Goal: Task Accomplishment & Management: Manage account settings

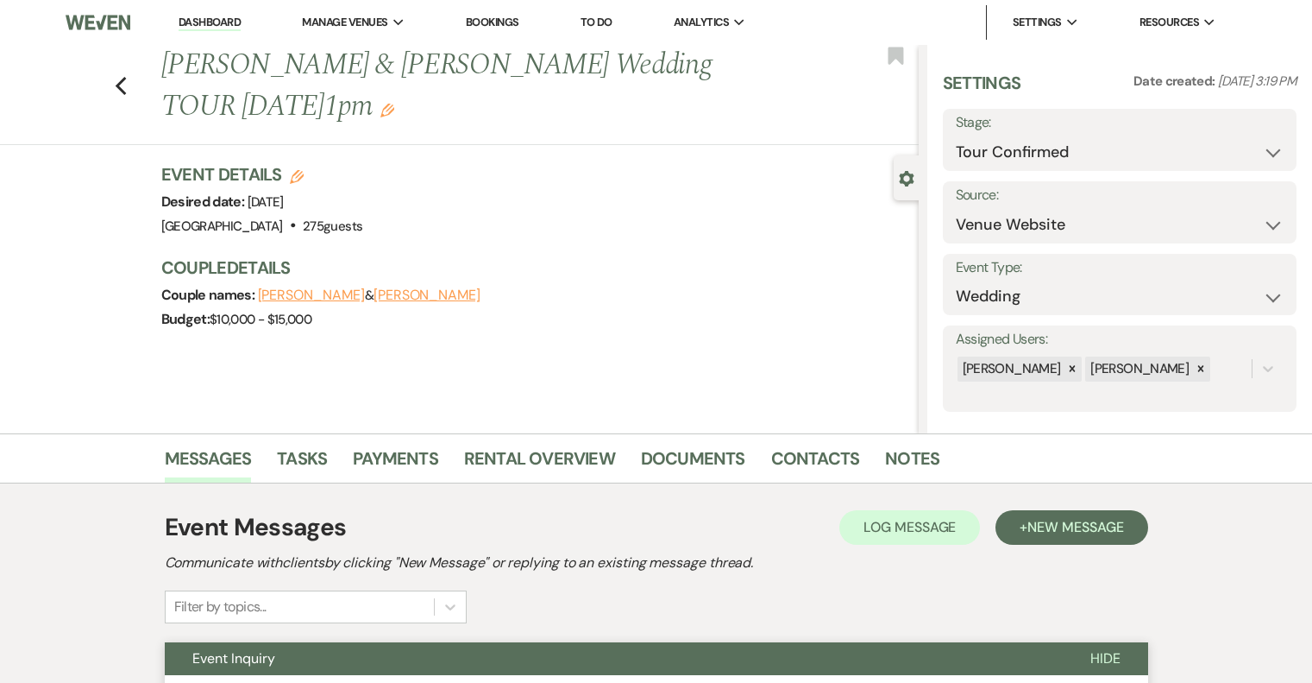
select select "4"
select select "5"
click at [128, 84] on icon "Previous" at bounding box center [121, 86] width 13 height 21
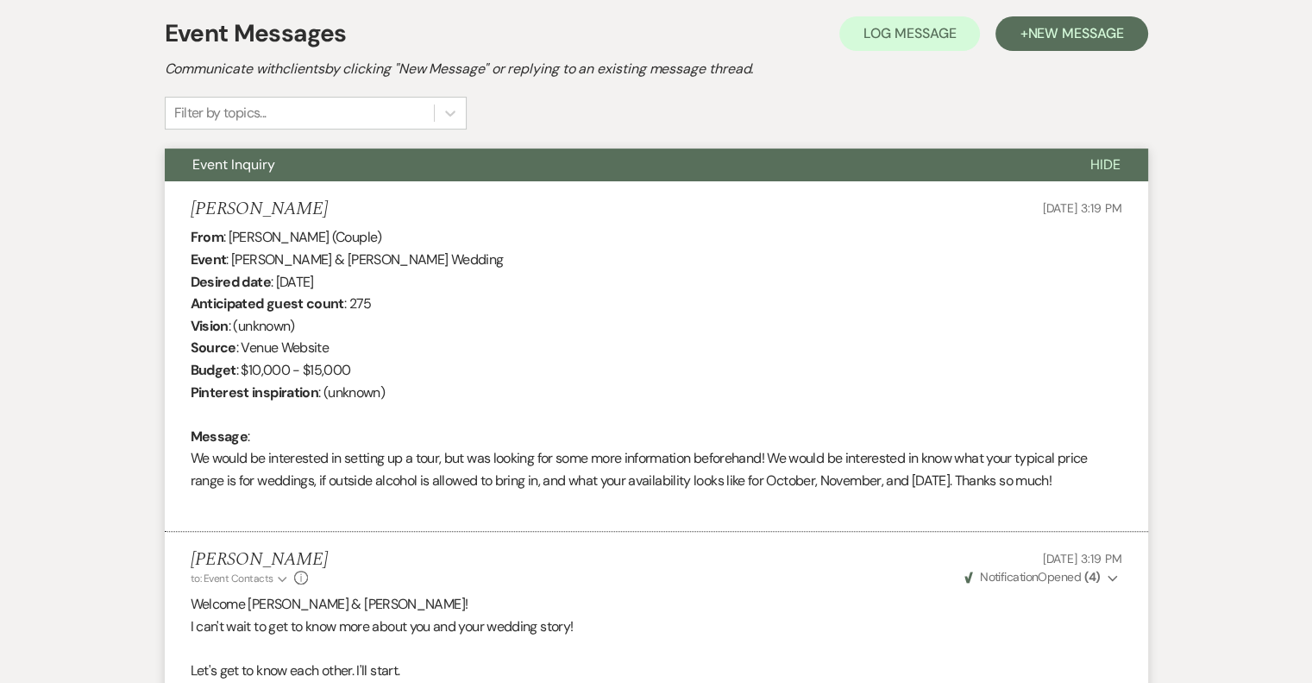
select select "4"
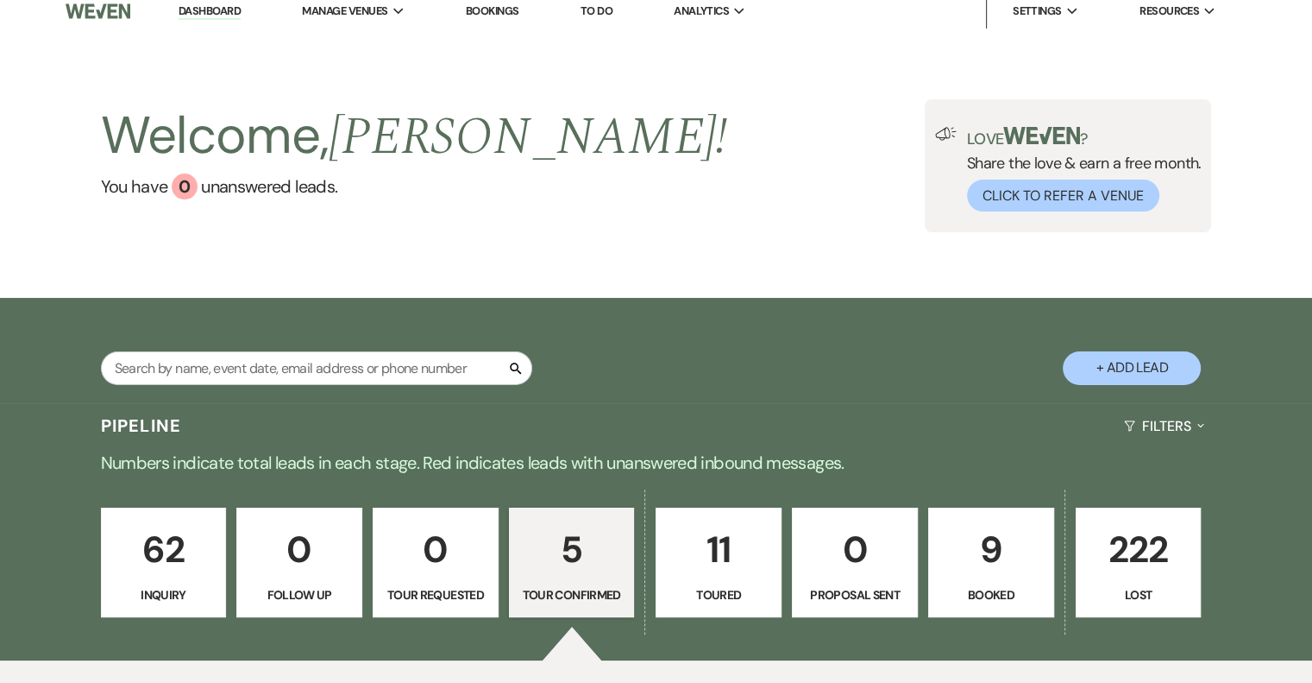
scroll to position [0, 0]
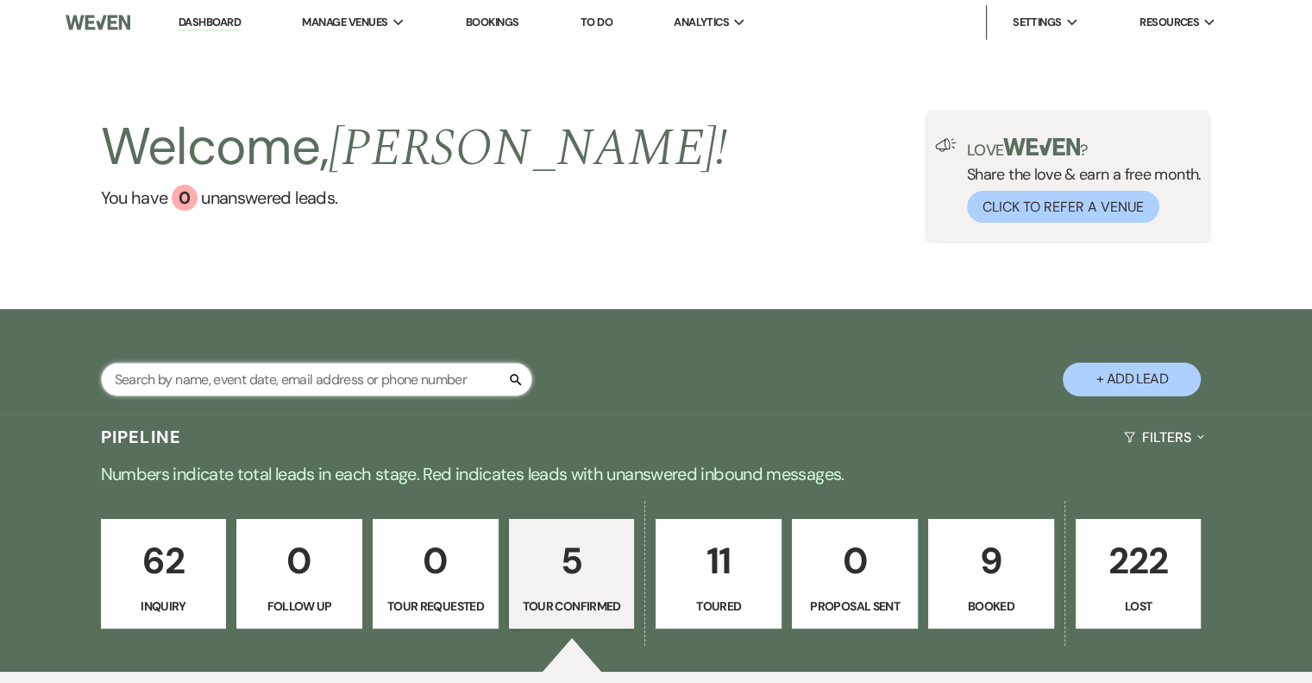
click at [221, 373] on input "text" at bounding box center [316, 379] width 431 height 34
type input "[PERSON_NAME]"
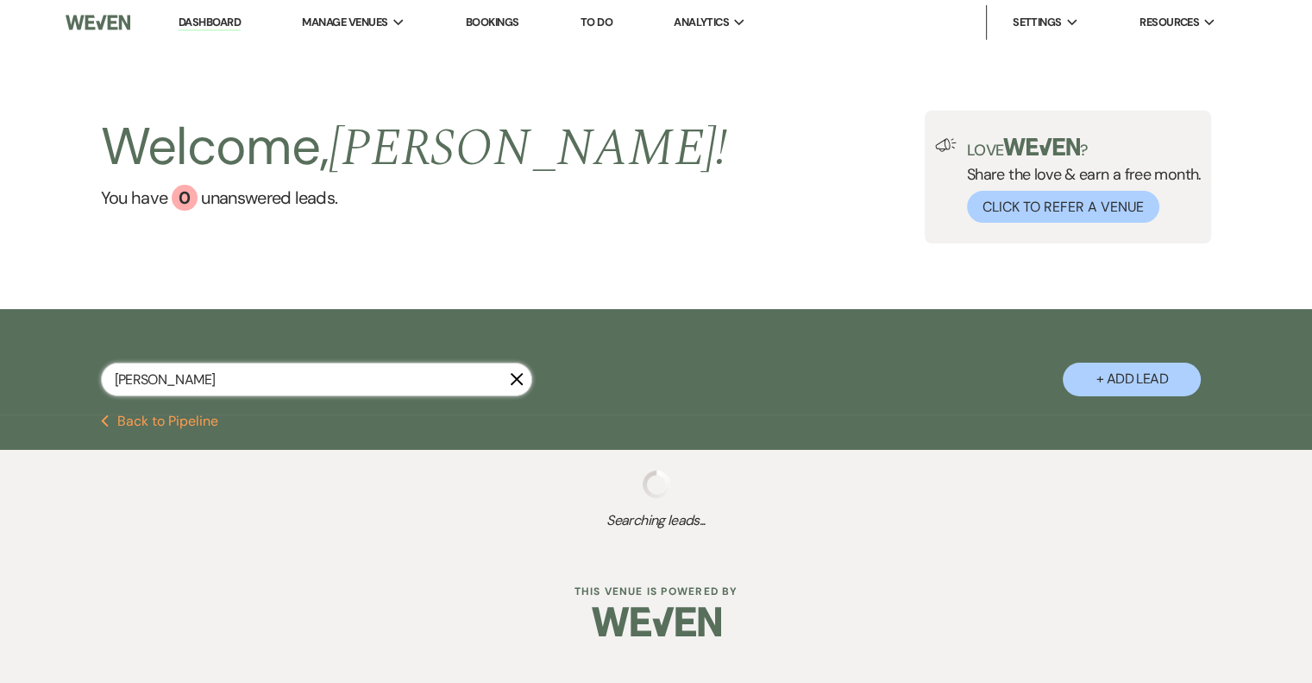
select select "8"
select select "5"
select select "8"
select select "1"
select select "8"
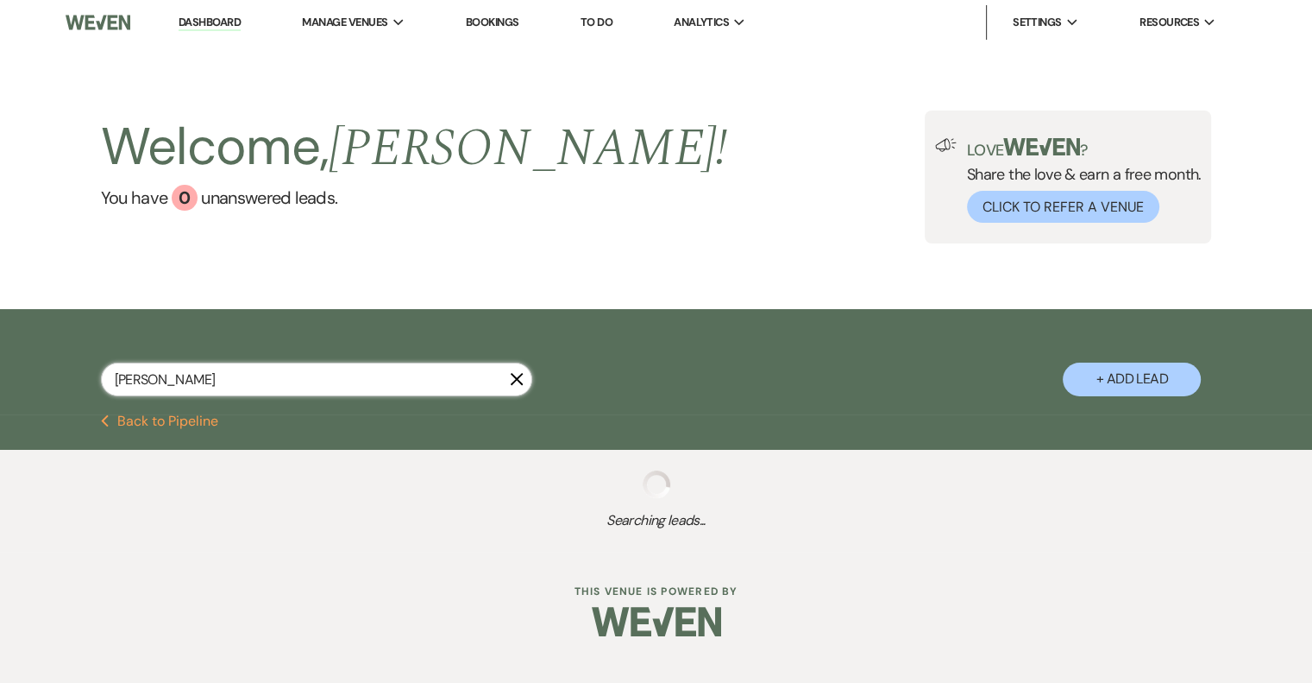
select select "5"
select select "8"
select select "5"
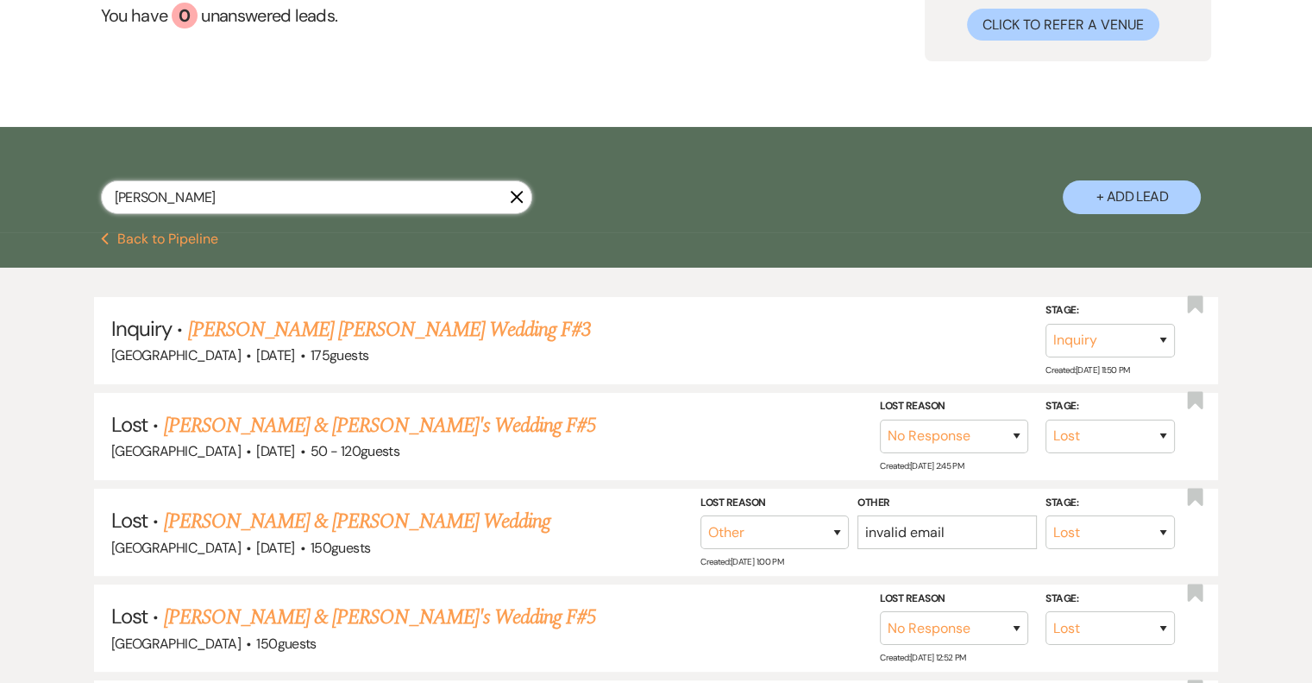
scroll to position [166, 0]
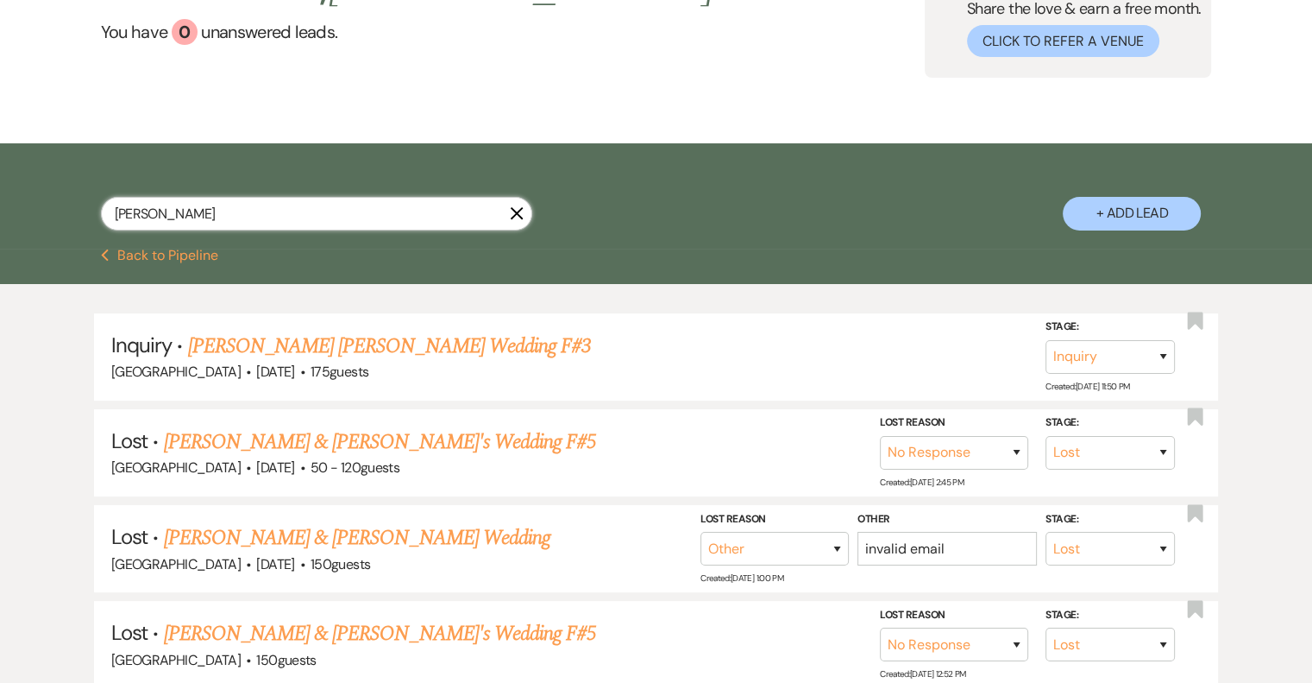
type input "[PERSON_NAME]"
